Goal: Task Accomplishment & Management: Use online tool/utility

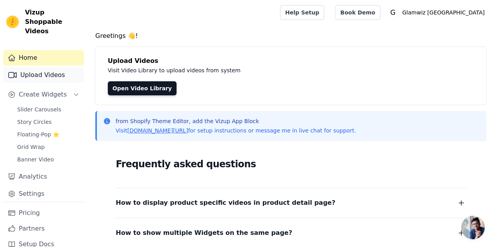
click at [46, 67] on link "Upload Videos" at bounding box center [43, 75] width 81 height 16
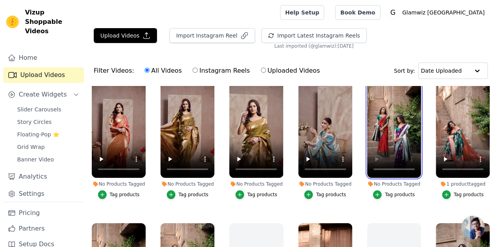
scroll to position [9, 0]
click at [371, 130] on video at bounding box center [394, 130] width 54 height 96
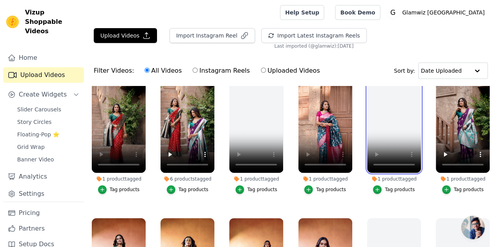
scroll to position [153, 0]
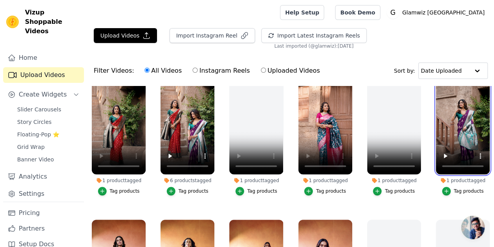
click at [467, 125] on video at bounding box center [463, 127] width 54 height 96
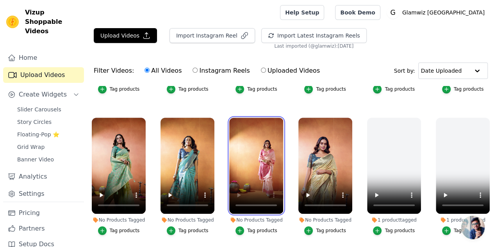
scroll to position [272, 0]
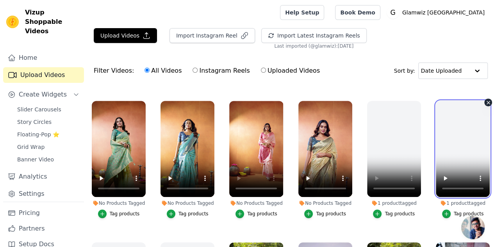
click at [485, 106] on video at bounding box center [463, 149] width 54 height 96
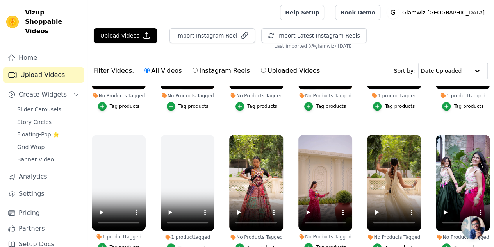
scroll to position [383, 0]
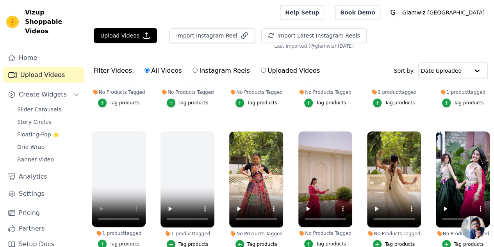
click at [203, 104] on ul "No Products Tagged Tag products No Products Tagged Tag products No Products Tag…" at bounding box center [290, 197] width 407 height 222
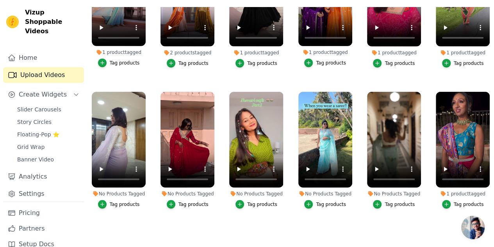
scroll to position [3868, 0]
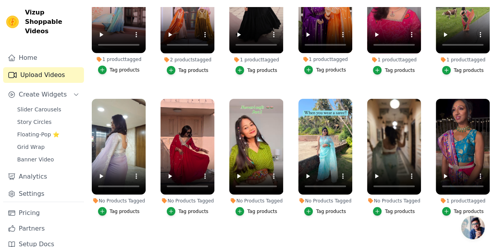
drag, startPoint x: 191, startPoint y: 121, endPoint x: 180, endPoint y: 132, distance: 14.6
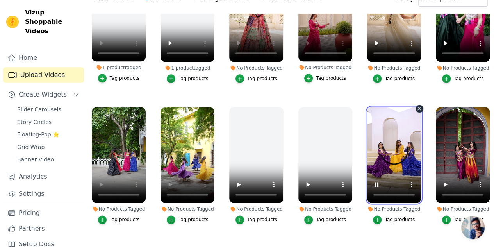
scroll to position [492, 0]
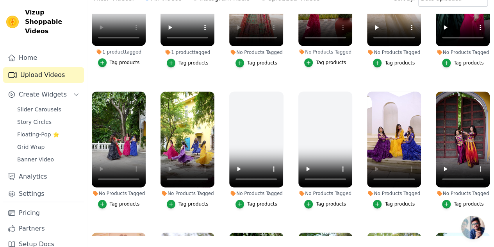
click at [457, 191] on ul "No Products Tagged Tag products No Products Tagged Tag products No Products Tag…" at bounding box center [290, 125] width 407 height 222
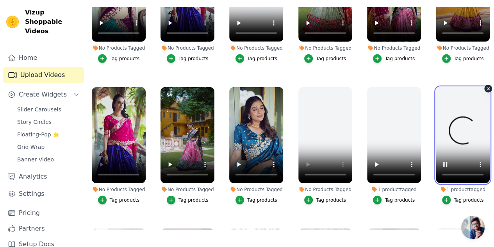
scroll to position [1070, 0]
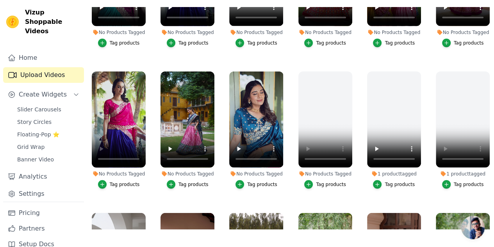
click at [480, 143] on div "1 product tagged Tag products" at bounding box center [463, 131] width 62 height 129
click at [401, 154] on ul "No Products Tagged Tag products No Products Tagged Tag products No Products Tag…" at bounding box center [290, 118] width 407 height 222
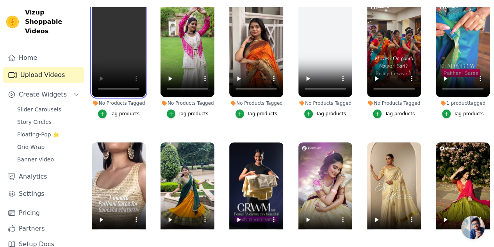
scroll to position [1710, 0]
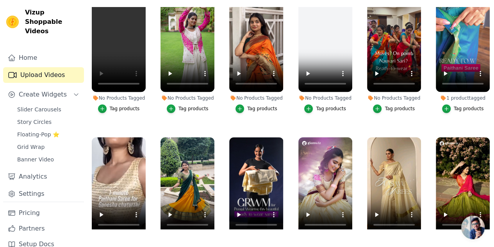
click at [97, 53] on ul "No Products Tagged Tag products No Products Tagged Tag products No Products Tag…" at bounding box center [290, 118] width 407 height 222
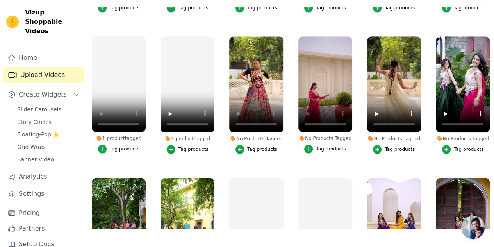
scroll to position [236, 0]
